Goal: Task Accomplishment & Management: Manage account settings

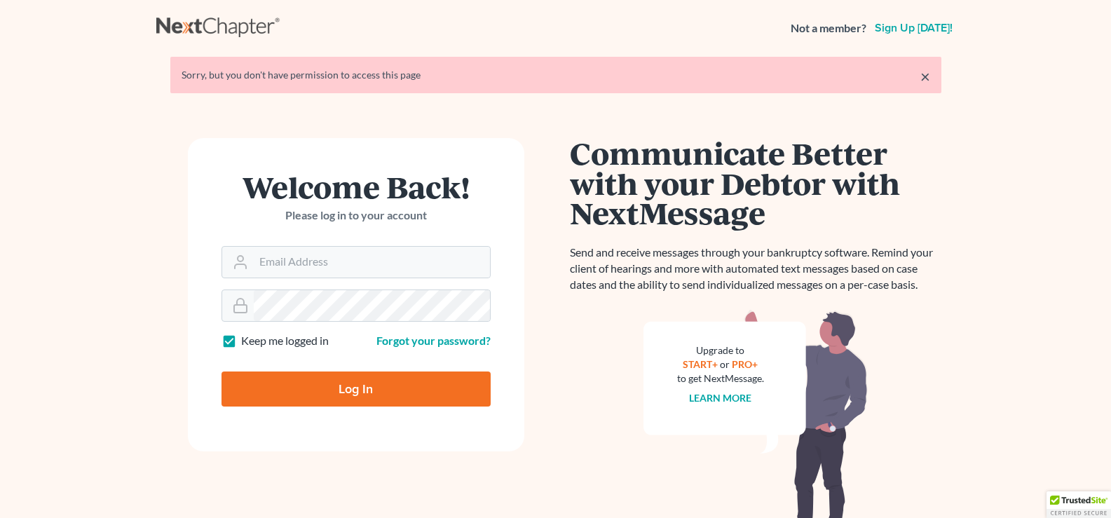
scroll to position [70, 0]
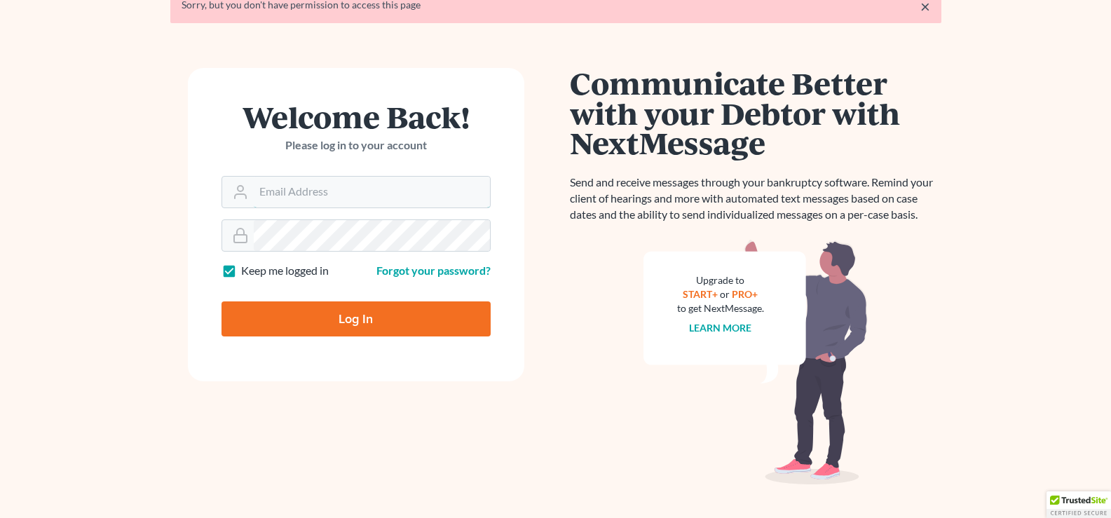
type input "[PERSON_NAME][EMAIL_ADDRESS][DOMAIN_NAME]"
click at [301, 330] on input "Log In" at bounding box center [356, 319] width 269 height 35
type input "Thinking..."
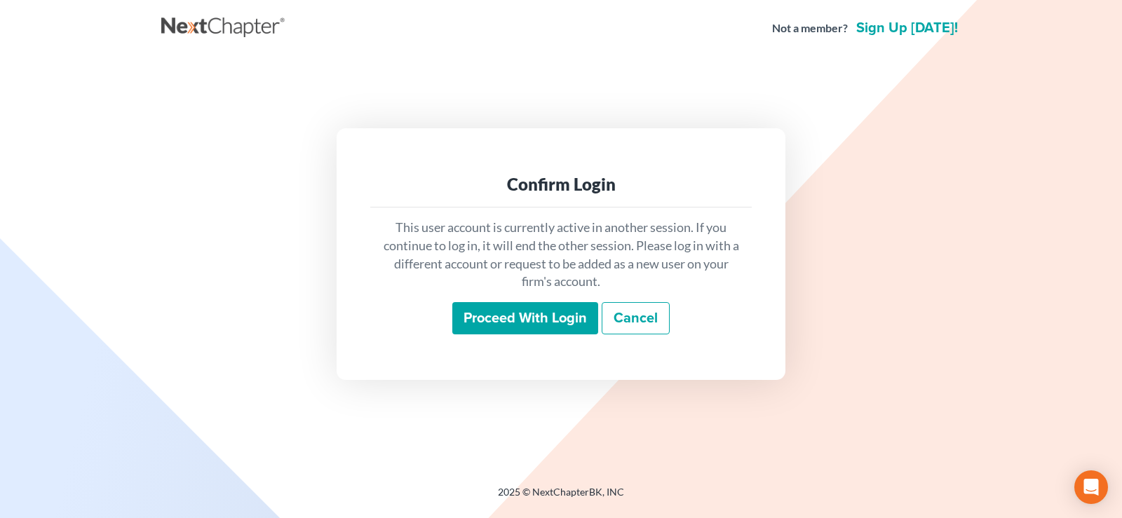
click at [517, 325] on input "Proceed with login" at bounding box center [525, 318] width 146 height 32
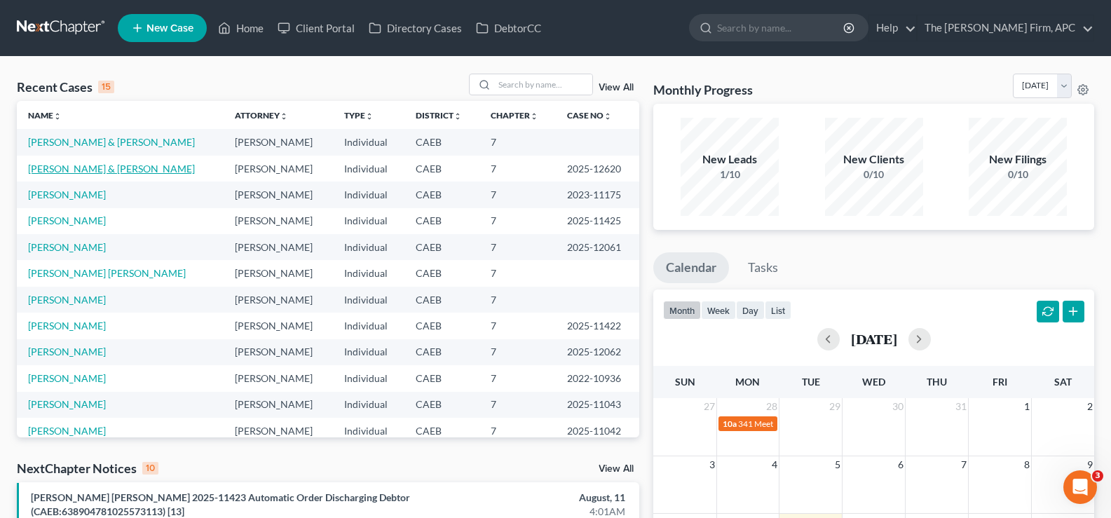
click at [72, 175] on link "Gonzalez, Martin & Viramones de Gonzalez, Antonia" at bounding box center [111, 169] width 167 height 12
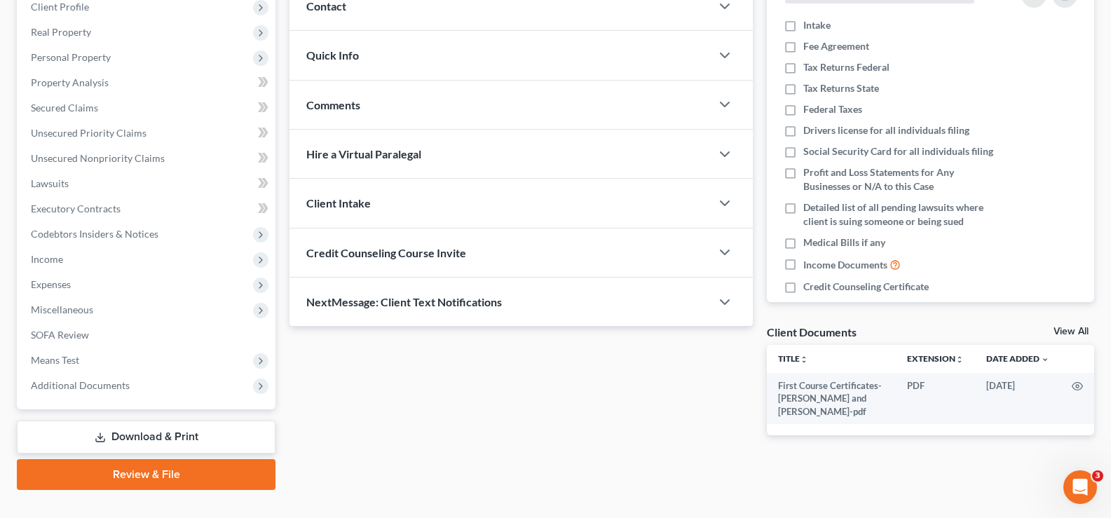
scroll to position [227, 0]
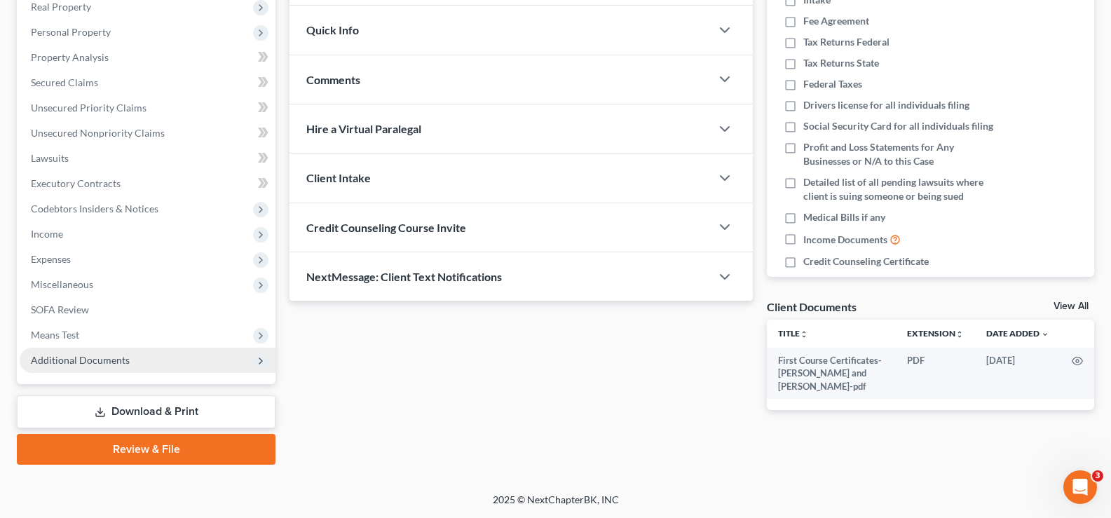
click at [85, 358] on span "Additional Documents" at bounding box center [80, 360] width 99 height 12
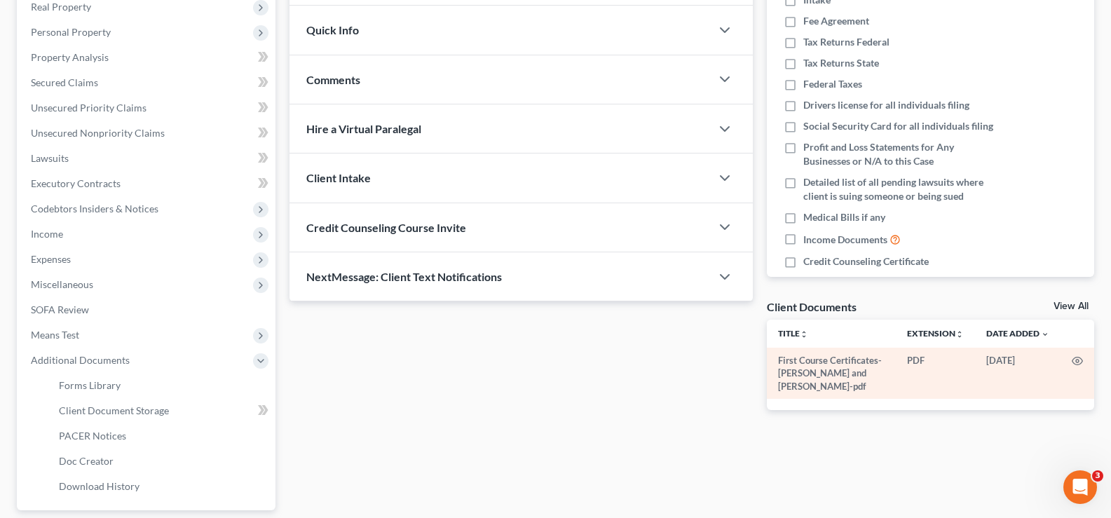
click at [881, 383] on td "First Course Certificates-Gonzalez, Martin and Antonia-pdf" at bounding box center [831, 373] width 129 height 51
click at [1079, 361] on circle "button" at bounding box center [1077, 361] width 3 height 3
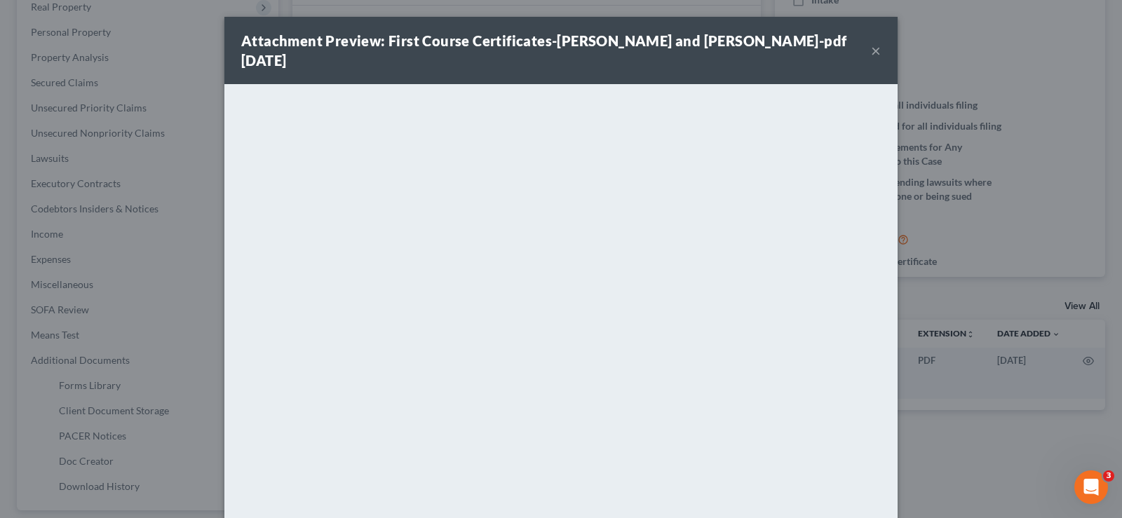
click at [872, 42] on button "×" at bounding box center [876, 50] width 10 height 17
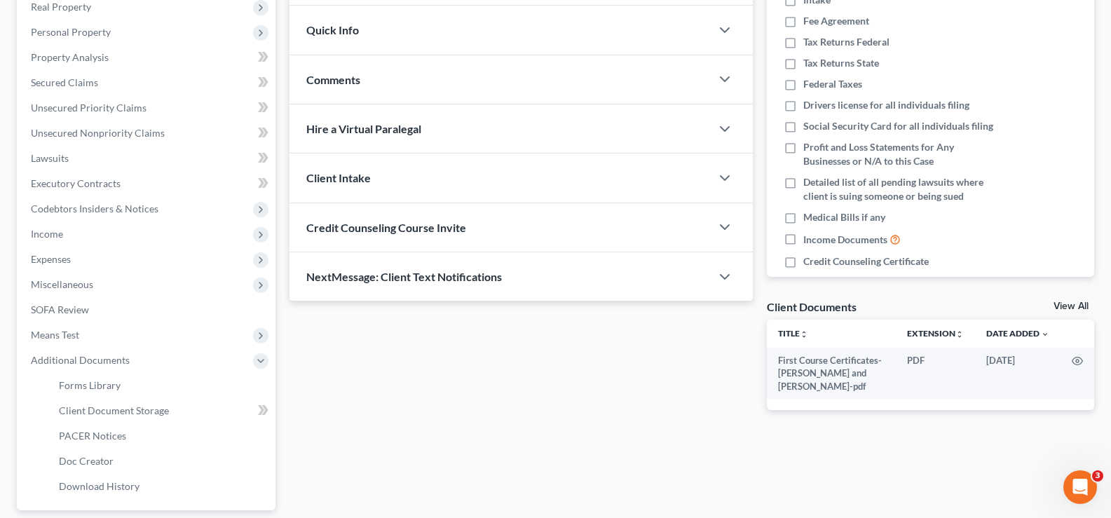
click at [1078, 296] on div "Docs Tasks Events Fees Timer 0% Completed Nothing here yet! Intake Fee Agreemen…" at bounding box center [930, 169] width 341 height 525
click at [1078, 304] on link "View All" at bounding box center [1071, 307] width 35 height 10
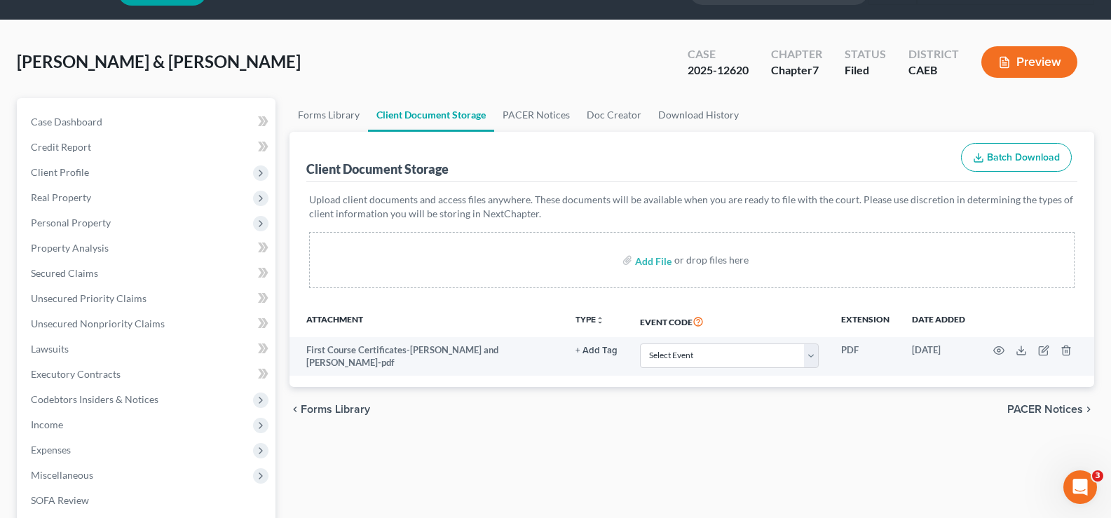
scroll to position [70, 0]
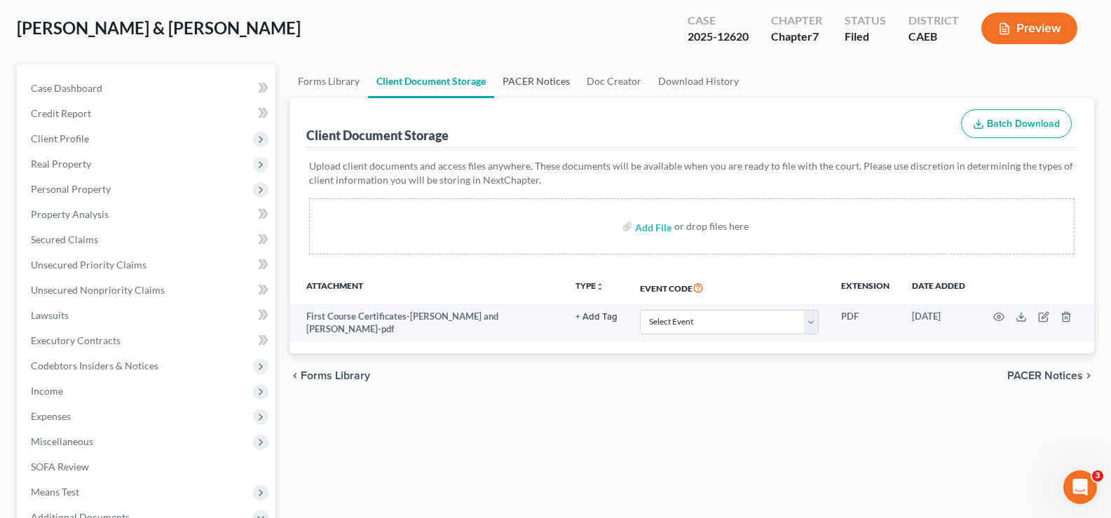
click at [512, 84] on link "PACER Notices" at bounding box center [536, 82] width 84 height 34
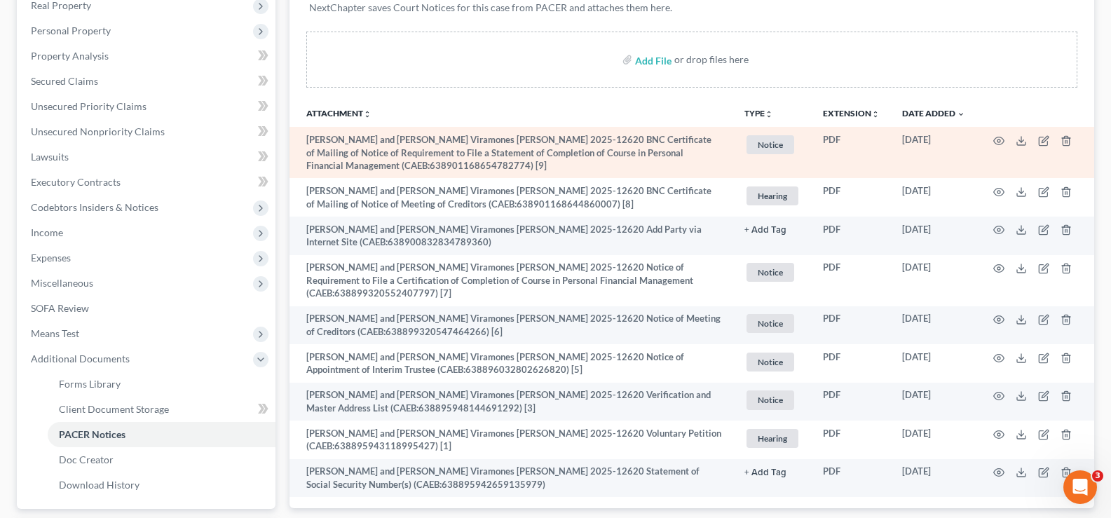
scroll to position [280, 0]
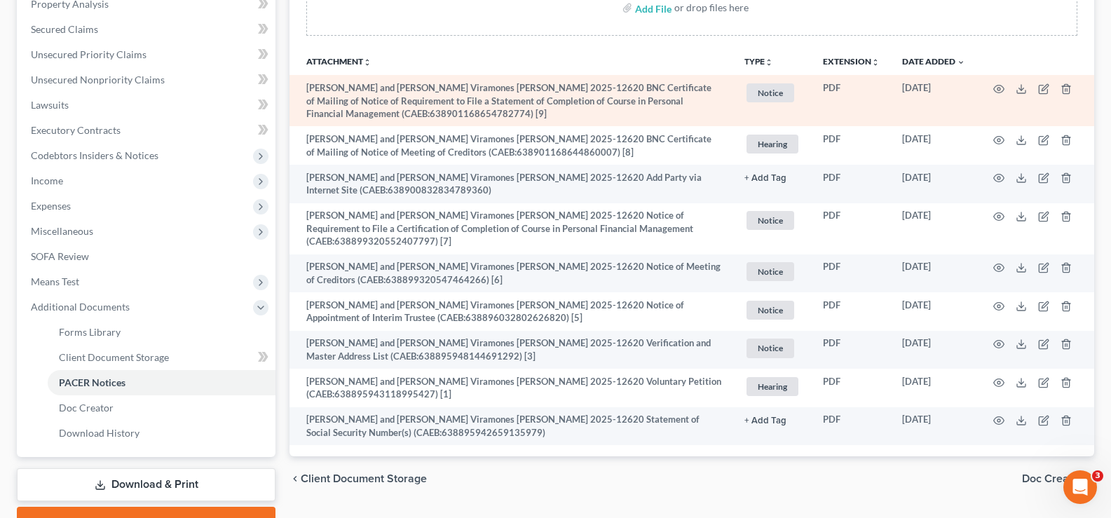
click at [993, 92] on td at bounding box center [1036, 100] width 118 height 51
click at [998, 85] on icon "button" at bounding box center [999, 89] width 11 height 8
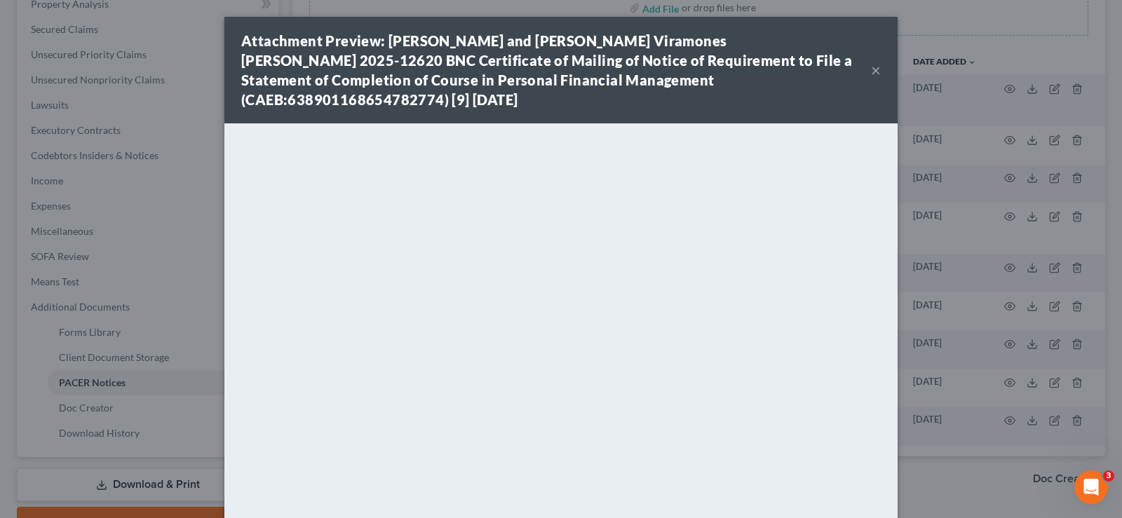
click at [871, 62] on button "×" at bounding box center [876, 70] width 10 height 17
